Goal: Answer question/provide support: Answer question/provide support

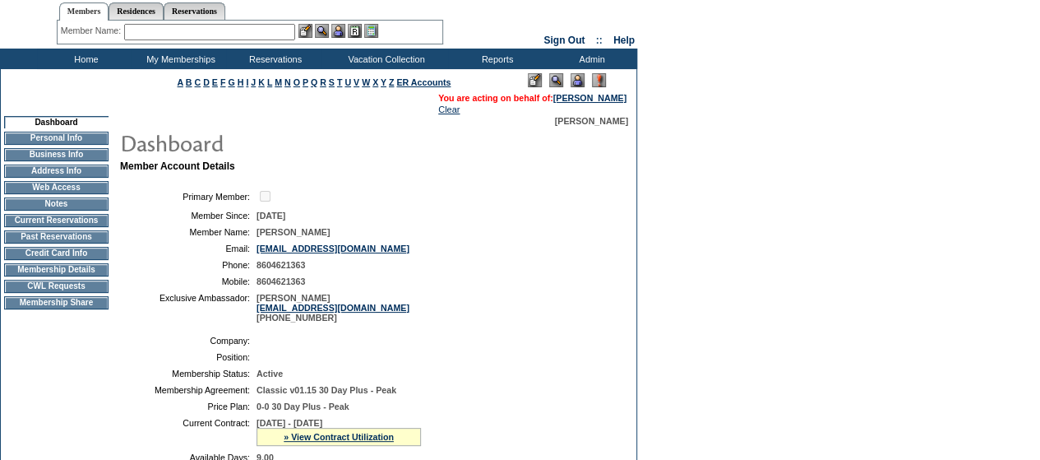
scroll to position [39, 0]
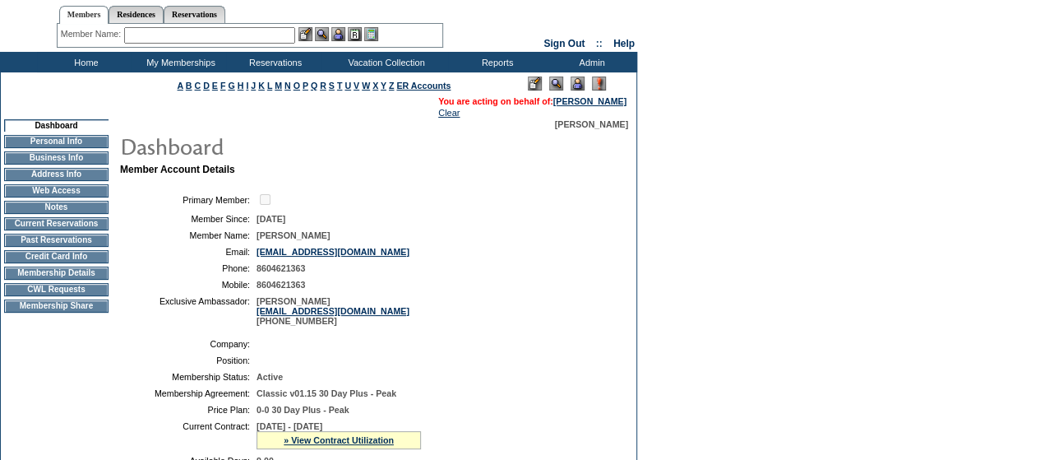
click at [581, 83] on img at bounding box center [578, 83] width 14 height 14
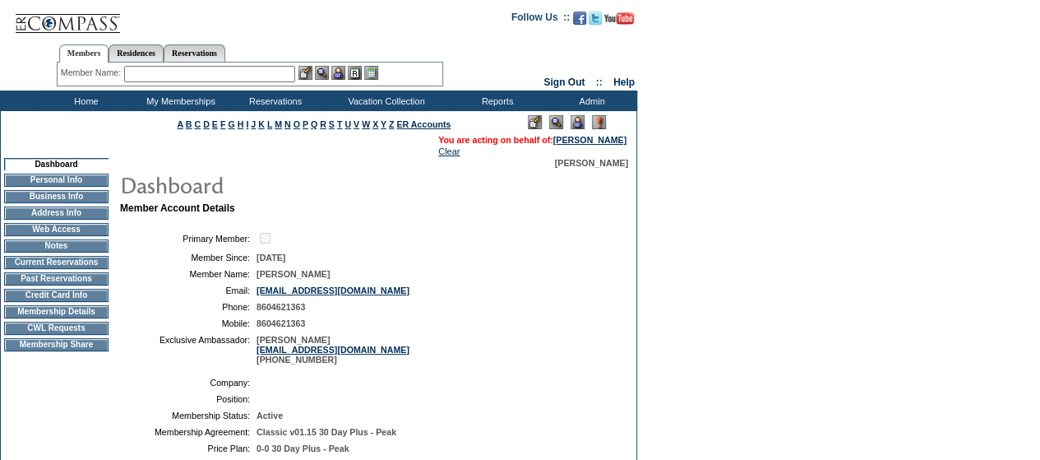
click at [178, 76] on input "text" at bounding box center [209, 74] width 171 height 16
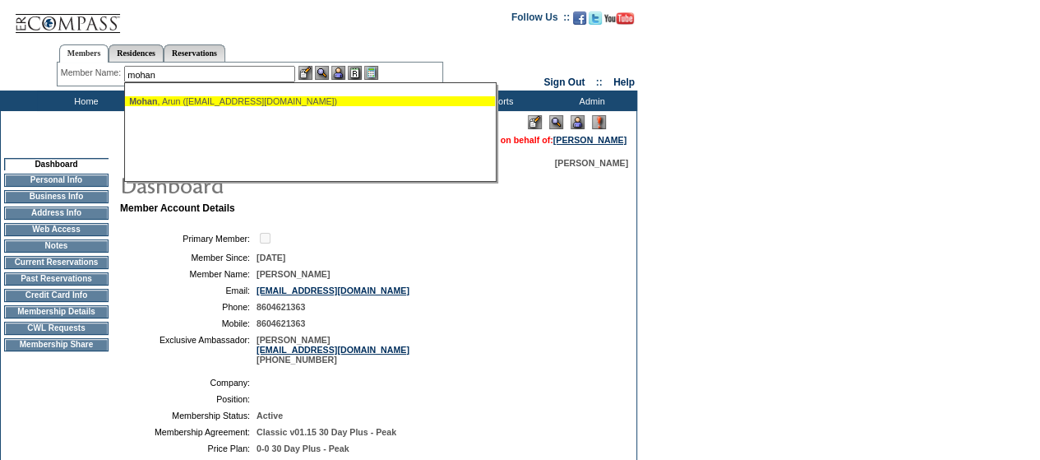
click at [199, 106] on ul "[PERSON_NAME] ([PERSON_NAME][EMAIL_ADDRESS][DOMAIN_NAME])" at bounding box center [310, 101] width 370 height 18
click at [302, 104] on div "[PERSON_NAME] ([PERSON_NAME][EMAIL_ADDRESS][DOMAIN_NAME])" at bounding box center [310, 101] width 362 height 10
type input "[PERSON_NAME] ([PERSON_NAME][EMAIL_ADDRESS][DOMAIN_NAME])"
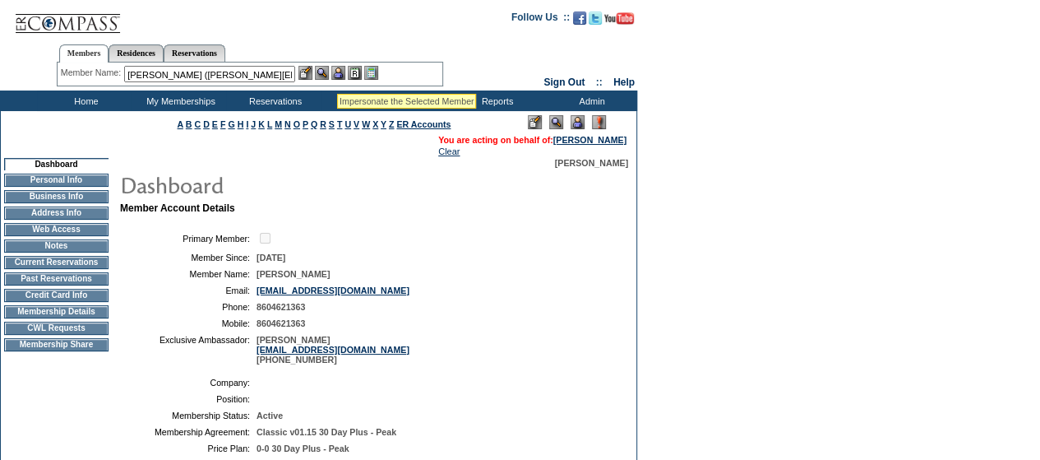
click at [329, 75] on img at bounding box center [322, 73] width 14 height 14
